Goal: Task Accomplishment & Management: Use online tool/utility

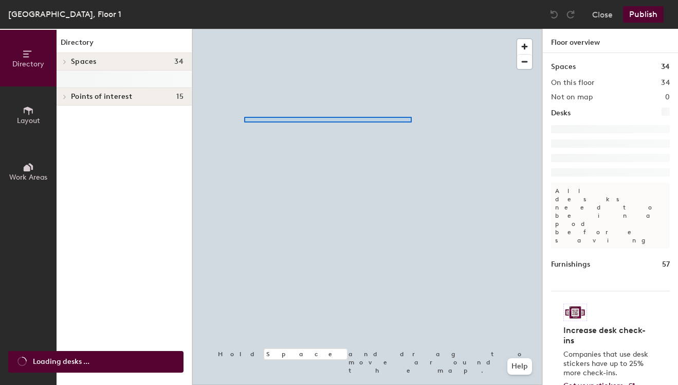
click at [417, 29] on div at bounding box center [367, 29] width 350 height 0
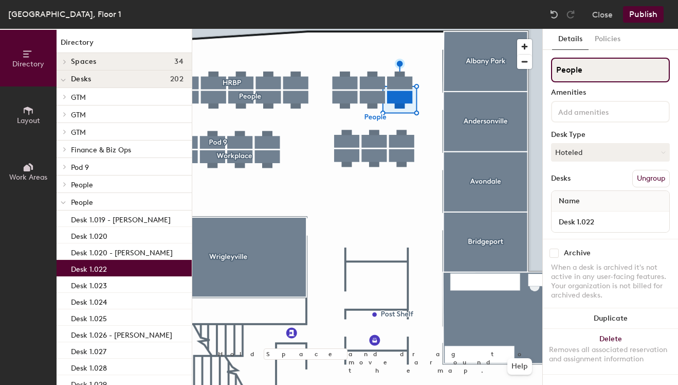
click at [591, 73] on input "People" at bounding box center [610, 70] width 119 height 25
paste input "[PERSON_NAME]"
type input "[PERSON_NAME]"
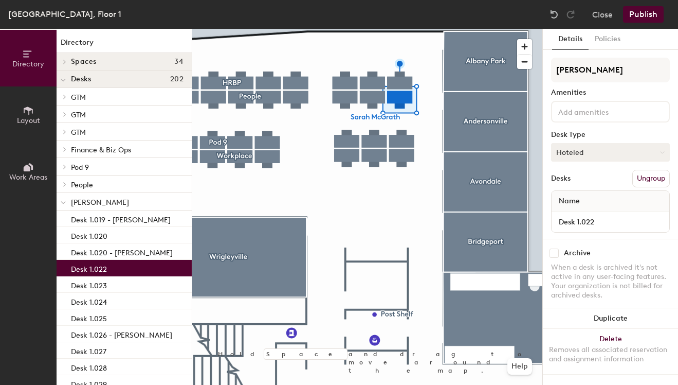
click at [602, 156] on button "Hoteled" at bounding box center [610, 152] width 119 height 19
click at [603, 14] on button "Close" at bounding box center [602, 14] width 21 height 16
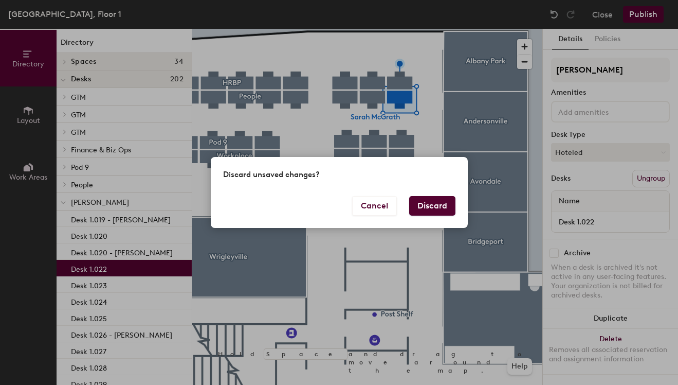
click at [422, 205] on button "Discard" at bounding box center [432, 206] width 46 height 20
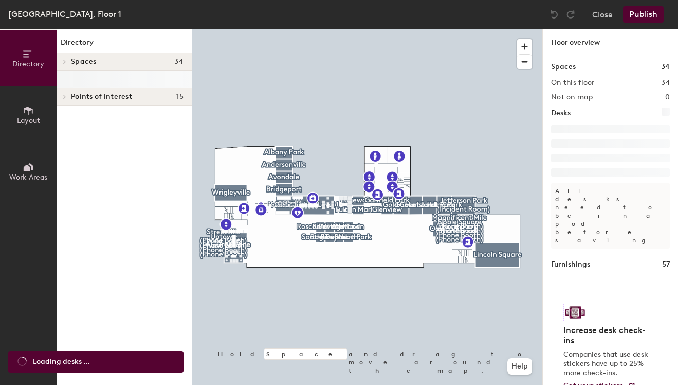
click at [37, 121] on span "Layout" at bounding box center [28, 120] width 23 height 9
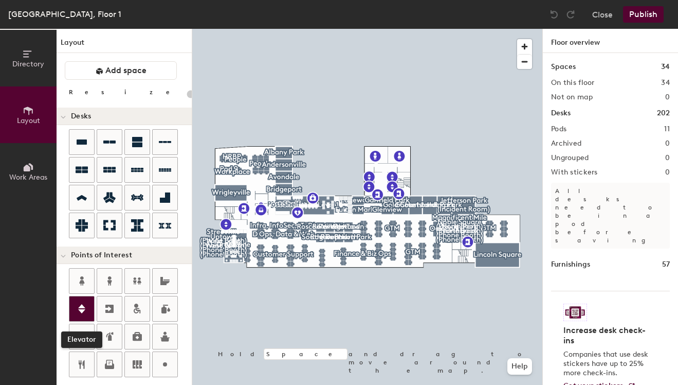
type input "20"
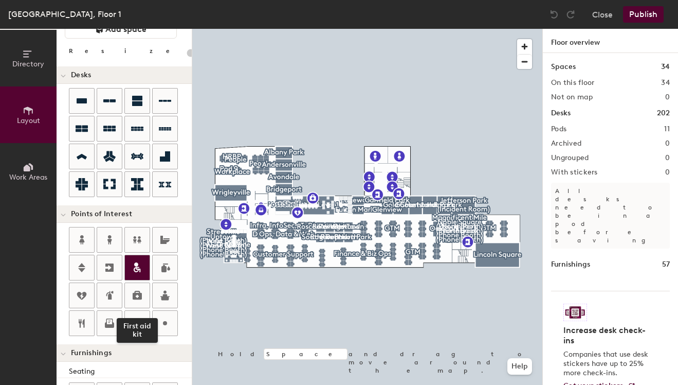
scroll to position [43, 0]
